Goal: Task Accomplishment & Management: Use online tool/utility

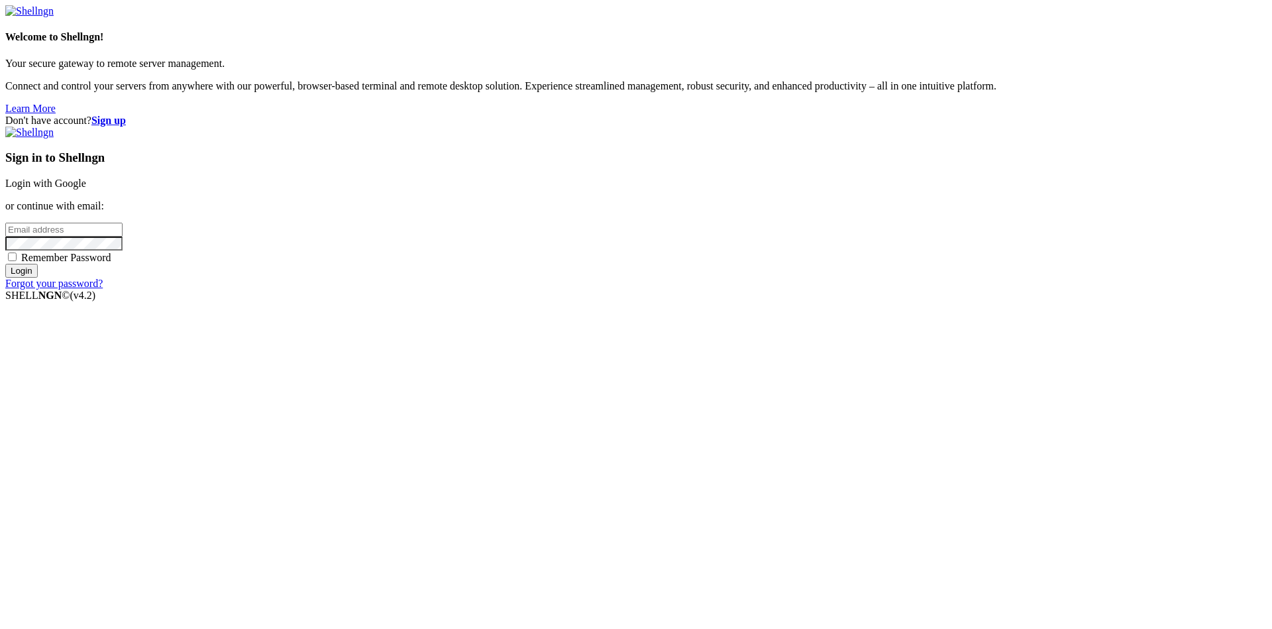
click at [86, 189] on link "Login with Google" at bounding box center [45, 183] width 81 height 11
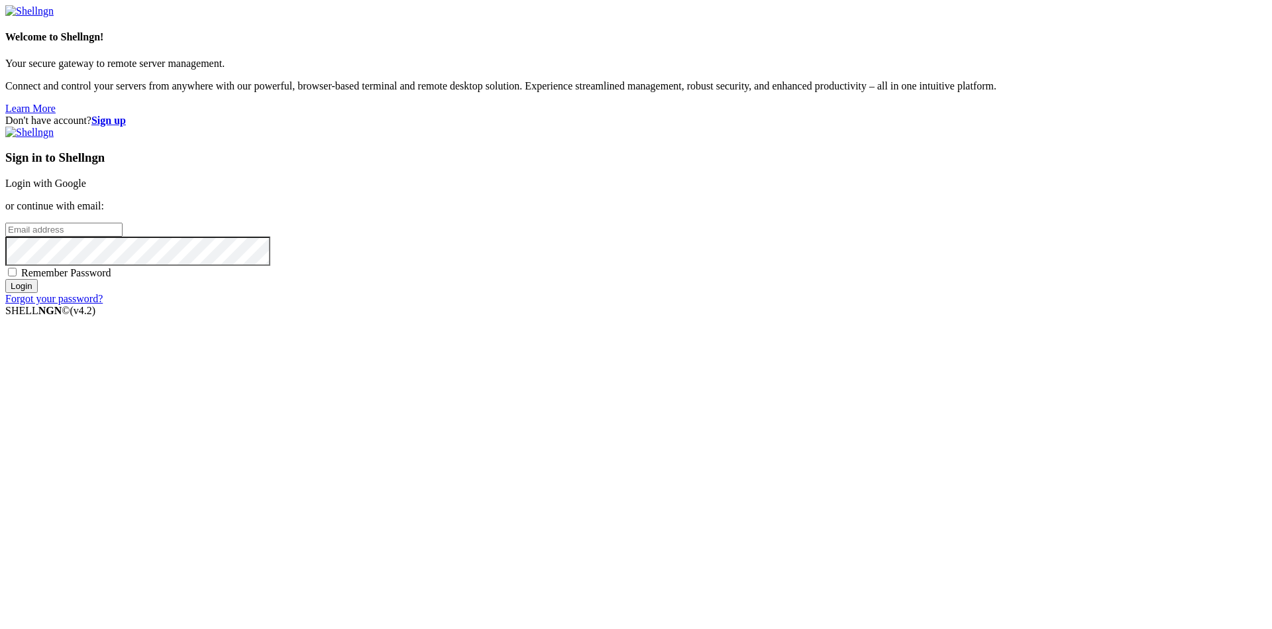
click at [86, 189] on link "Login with Google" at bounding box center [45, 183] width 81 height 11
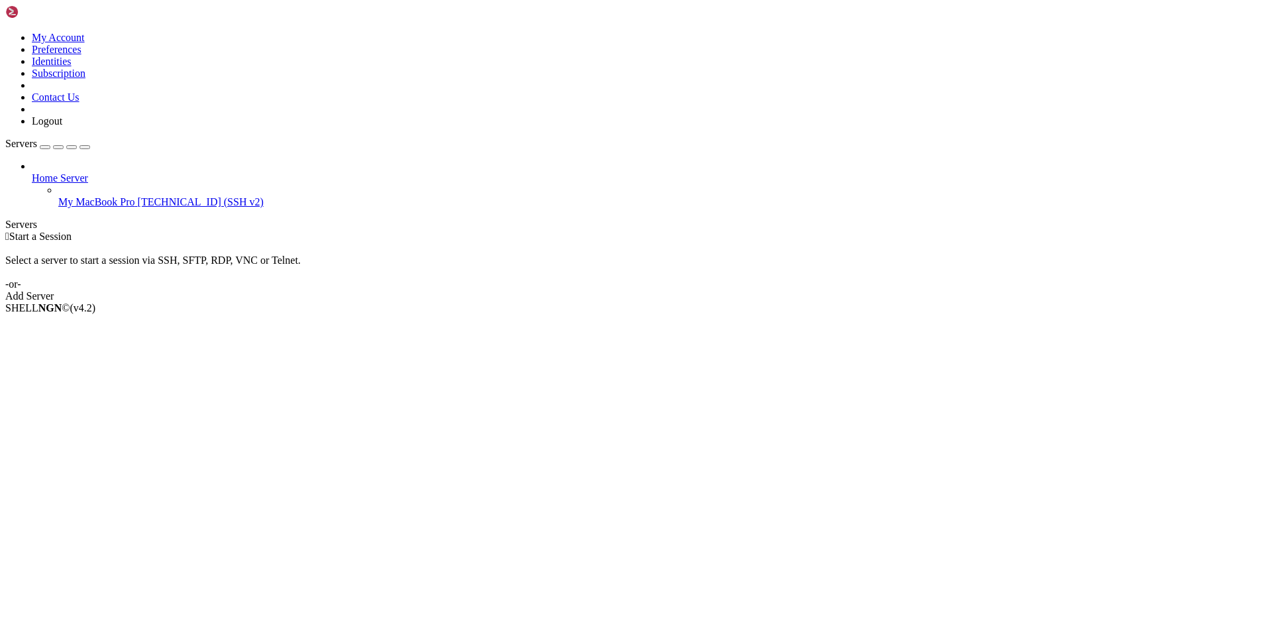
click at [58, 196] on span "My MacBook Pro" at bounding box center [96, 201] width 77 height 11
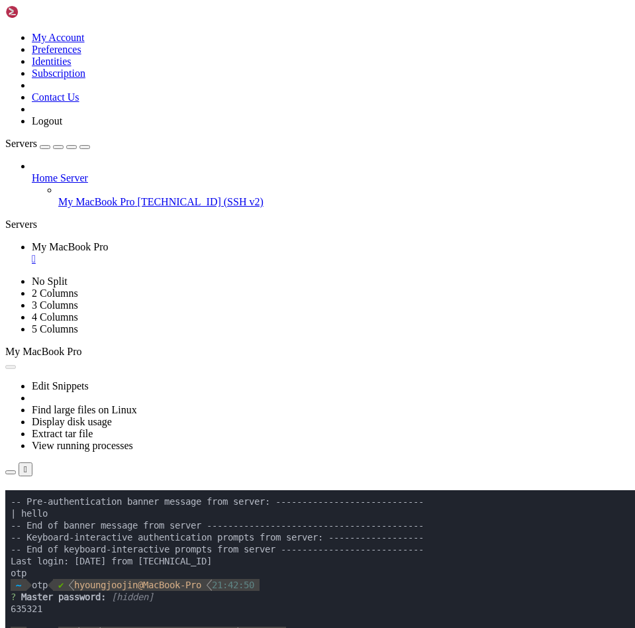
click at [269, 253] on div "" at bounding box center [331, 259] width 598 height 12
